Goal: Information Seeking & Learning: Learn about a topic

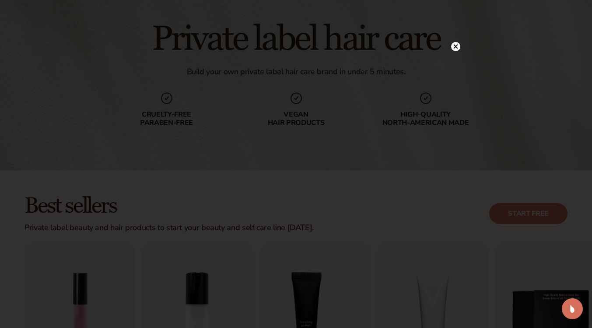
scroll to position [65, 0]
click at [455, 65] on icon at bounding box center [455, 65] width 4 height 4
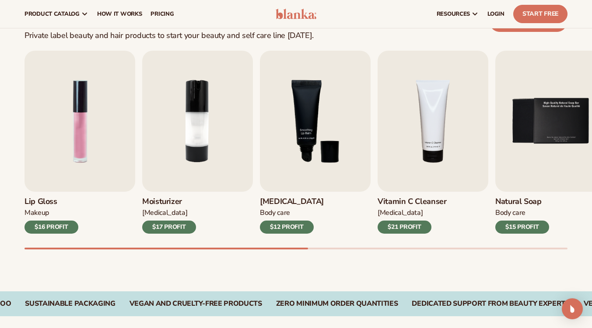
scroll to position [256, 0]
click at [315, 155] on img "3 / 9" at bounding box center [315, 121] width 111 height 141
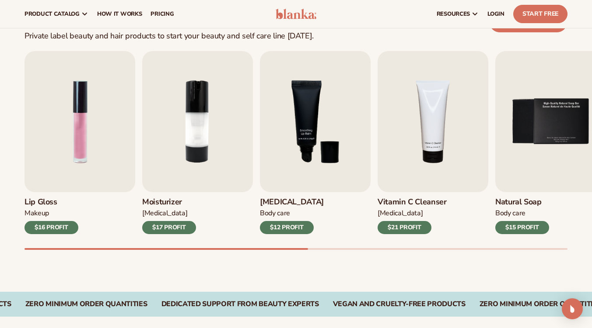
click at [293, 220] on div "Lip Balm Body Care $12 PROFIT" at bounding box center [315, 213] width 111 height 42
click at [299, 233] on div "$12 PROFIT" at bounding box center [287, 227] width 54 height 13
click at [297, 213] on div "Body Care" at bounding box center [292, 213] width 64 height 9
click at [319, 139] on img "3 / 9" at bounding box center [315, 121] width 111 height 141
click at [311, 148] on img "3 / 9" at bounding box center [315, 121] width 111 height 141
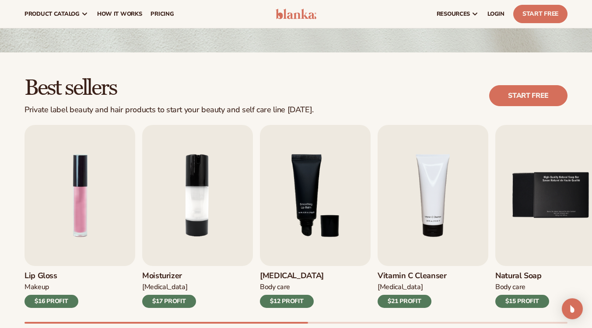
scroll to position [169, 0]
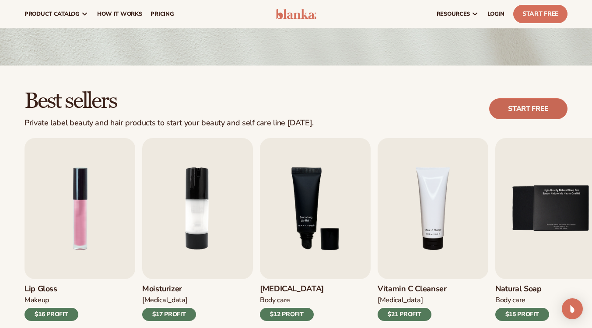
click at [552, 107] on link "Start free" at bounding box center [528, 108] width 78 height 21
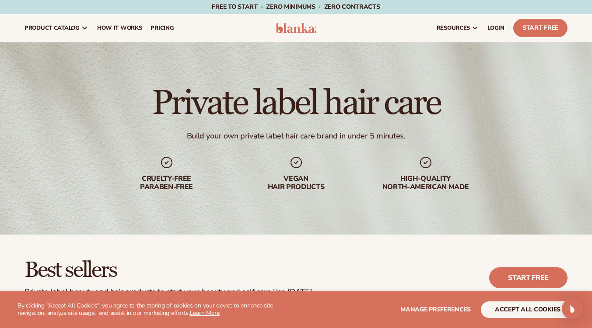
scroll to position [1, 0]
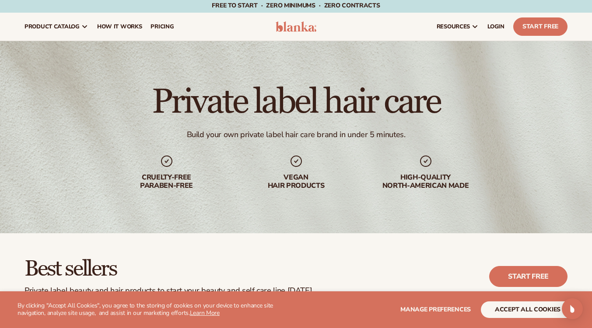
click at [297, 172] on div "Vegan hair products" at bounding box center [296, 172] width 112 height 36
click at [277, 191] on div "Private label hair care Build your own private label hair care brand in under 5…" at bounding box center [296, 137] width 592 height 192
click at [167, 31] on link "pricing" at bounding box center [162, 27] width 32 height 28
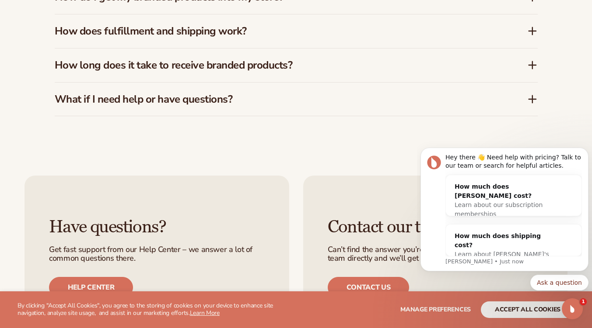
scroll to position [1470, 0]
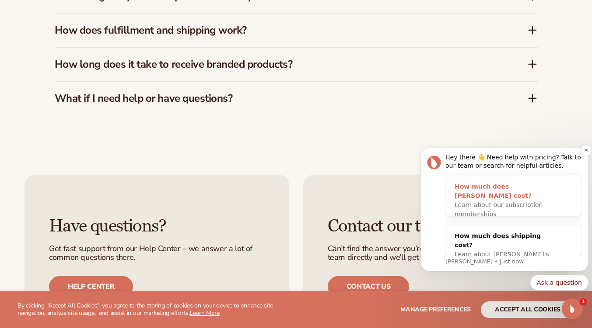
click at [533, 202] on div "Learn about our subscription memberships" at bounding box center [504, 210] width 101 height 18
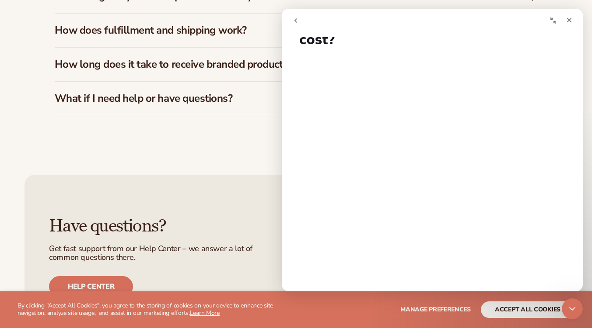
scroll to position [0, 0]
